Goal: Information Seeking & Learning: Learn about a topic

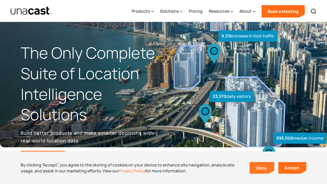
click at [262, 169] on link "Deny" at bounding box center [262, 168] width 24 height 11
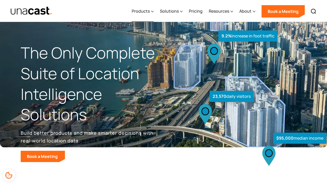
click at [152, 11] on icon at bounding box center [152, 11] width 2 height 1
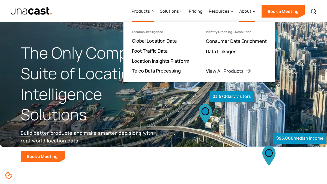
click at [249, 13] on div "About" at bounding box center [245, 11] width 12 height 6
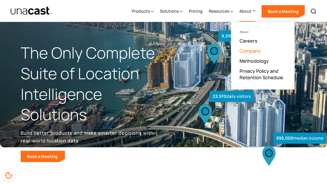
click at [251, 50] on link "Company" at bounding box center [249, 51] width 21 height 6
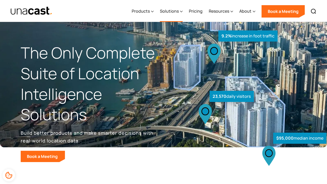
click at [176, 9] on div "Solutions" at bounding box center [169, 11] width 19 height 6
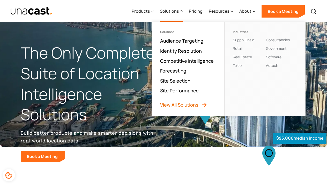
click at [185, 102] on link "View All Solutions" at bounding box center [183, 105] width 47 height 6
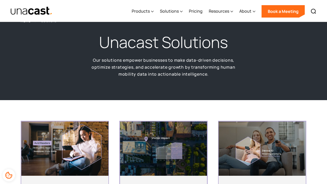
scroll to position [9, 0]
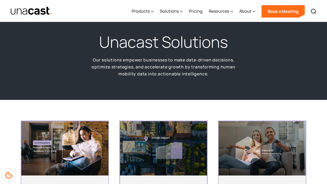
drag, startPoint x: 9, startPoint y: 11, endPoint x: 41, endPoint y: 10, distance: 32.3
click at [41, 10] on div "Products Location Intelligence Global Location Data Foot Traffic Data Location …" at bounding box center [163, 11] width 327 height 22
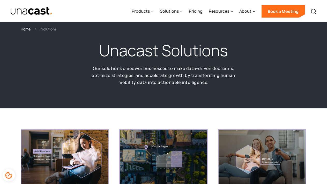
scroll to position [0, 0]
click at [177, 10] on div "Solutions" at bounding box center [169, 11] width 19 height 6
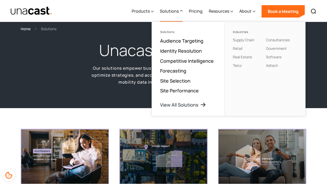
scroll to position [1, 0]
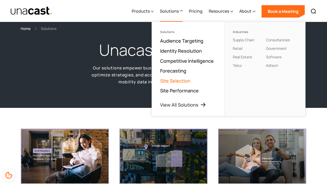
click at [182, 82] on link "Site Selection" at bounding box center [175, 81] width 30 height 6
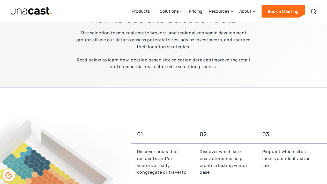
scroll to position [114, 0]
